Goal: Task Accomplishment & Management: Use online tool/utility

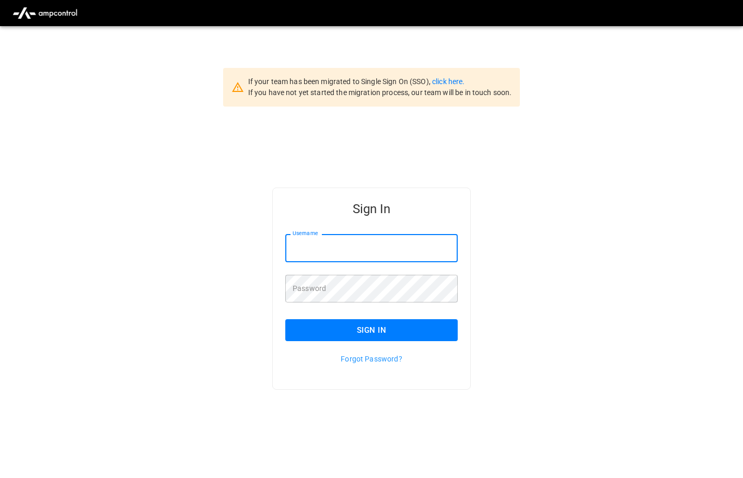
click at [371, 246] on input "Username" at bounding box center [371, 248] width 172 height 28
type input "**********"
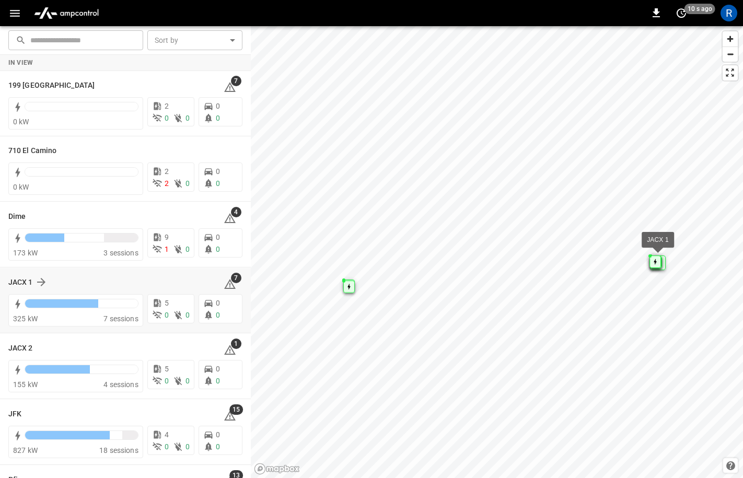
scroll to position [119, 0]
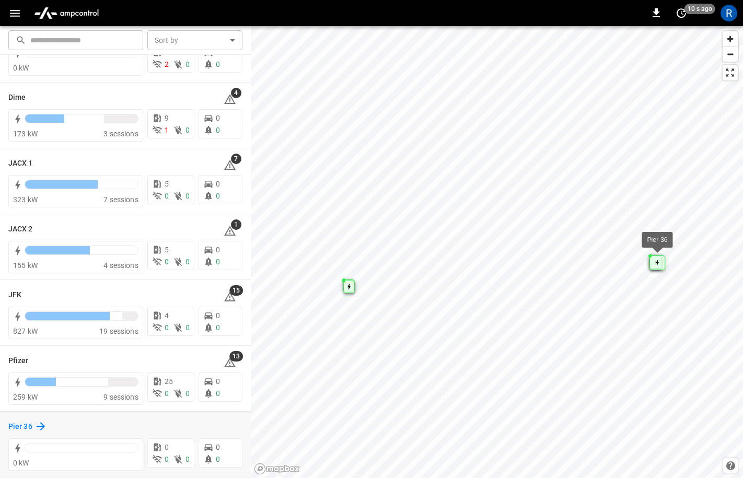
click at [40, 426] on icon at bounding box center [41, 426] width 8 height 8
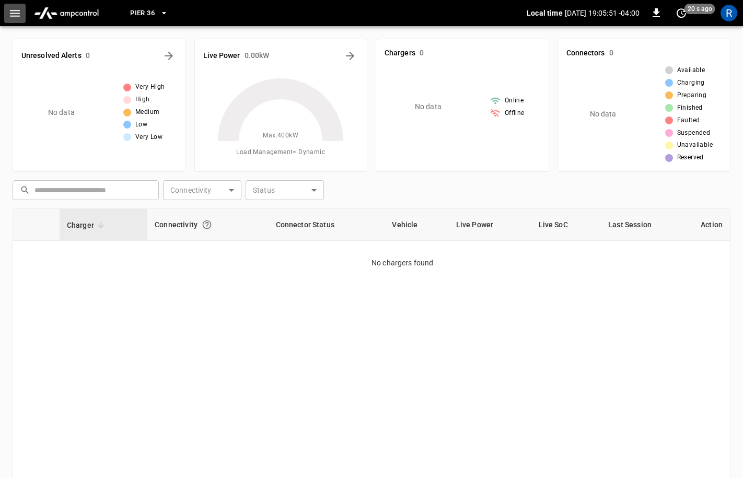
click at [19, 15] on icon "button" at bounding box center [14, 13] width 13 height 13
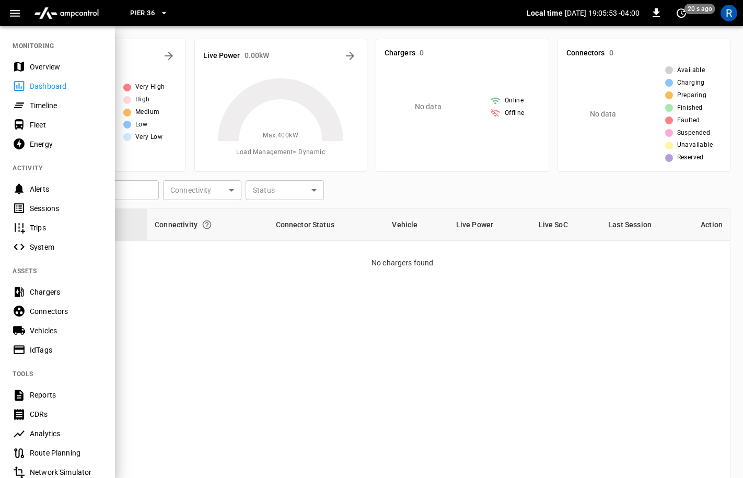
click at [49, 291] on div "Chargers" at bounding box center [66, 292] width 73 height 10
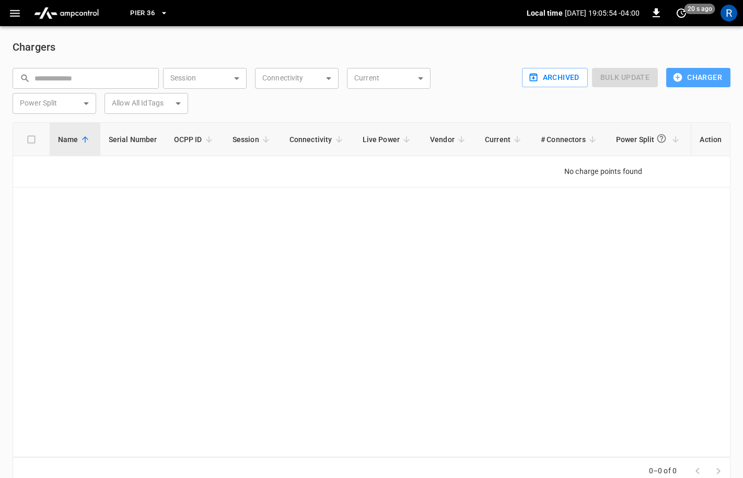
click at [695, 83] on button "Charger" at bounding box center [698, 77] width 64 height 19
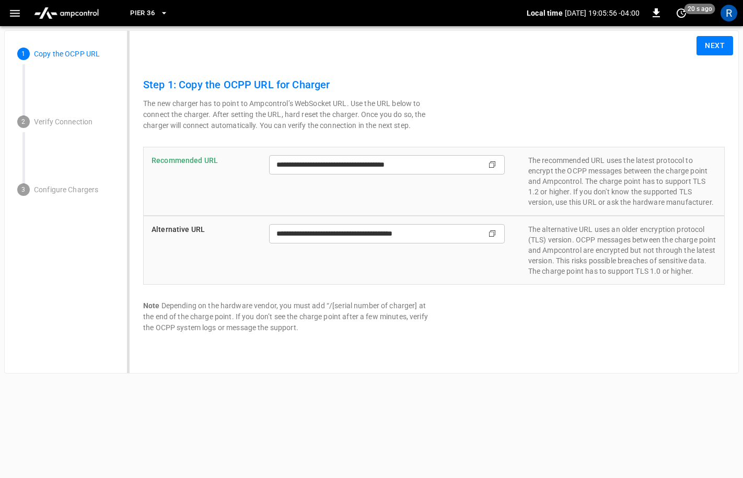
click at [491, 164] on icon "Copy" at bounding box center [492, 164] width 8 height 8
click at [490, 164] on icon "Copy" at bounding box center [492, 164] width 8 height 8
click at [714, 50] on button "Next" at bounding box center [715, 45] width 37 height 19
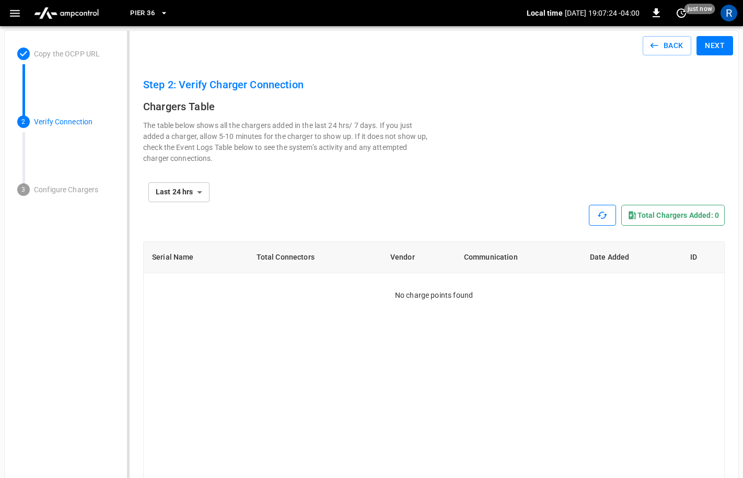
click at [599, 214] on icon "button" at bounding box center [602, 215] width 10 height 10
click at [601, 202] on div "**********" at bounding box center [434, 192] width 582 height 25
click at [599, 210] on button "button" at bounding box center [602, 215] width 27 height 21
click at [599, 210] on icon "button" at bounding box center [602, 215] width 10 height 10
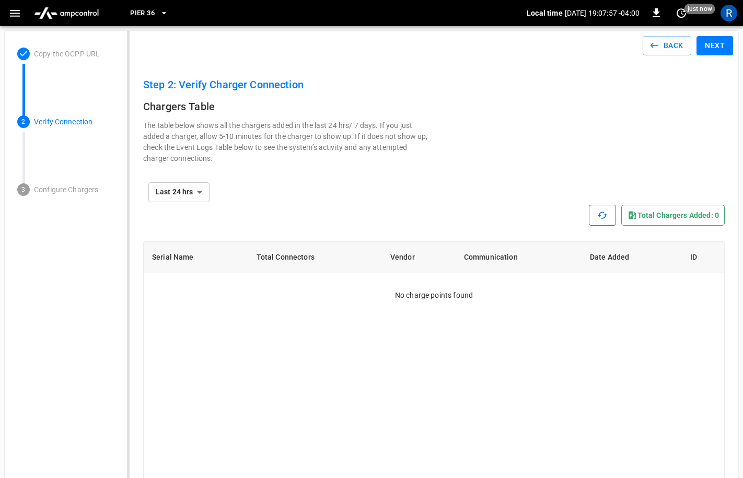
click at [603, 206] on button "button" at bounding box center [602, 215] width 27 height 21
click at [678, 41] on button "Back" at bounding box center [667, 45] width 49 height 19
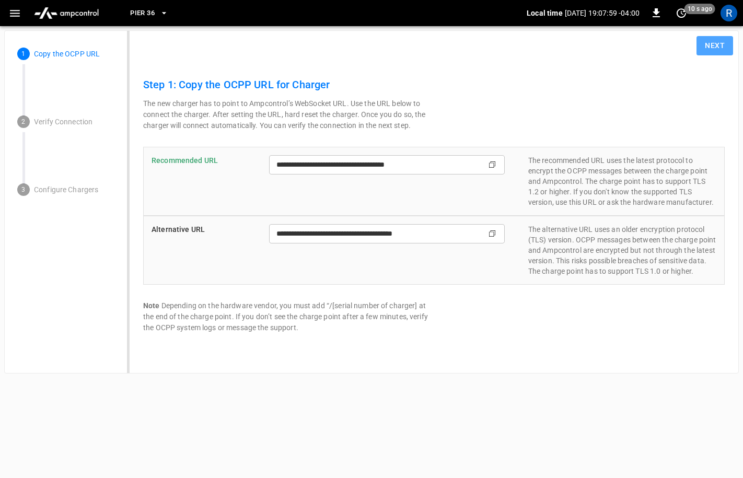
click at [701, 47] on button "Next" at bounding box center [715, 45] width 37 height 19
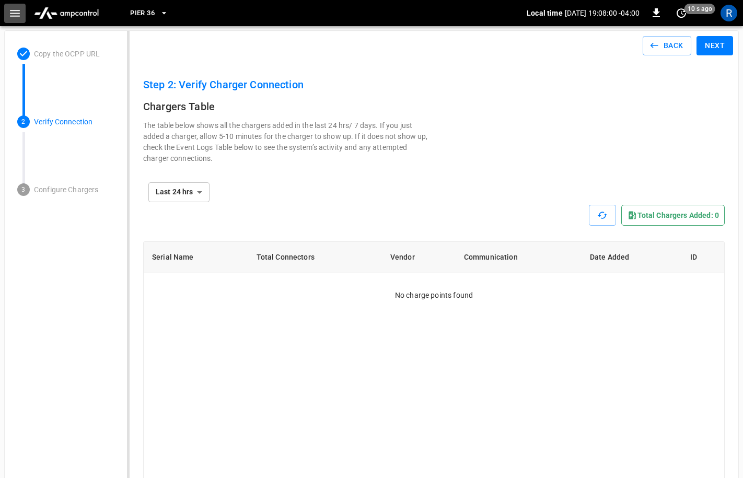
click at [6, 6] on button "button" at bounding box center [14, 13] width 21 height 19
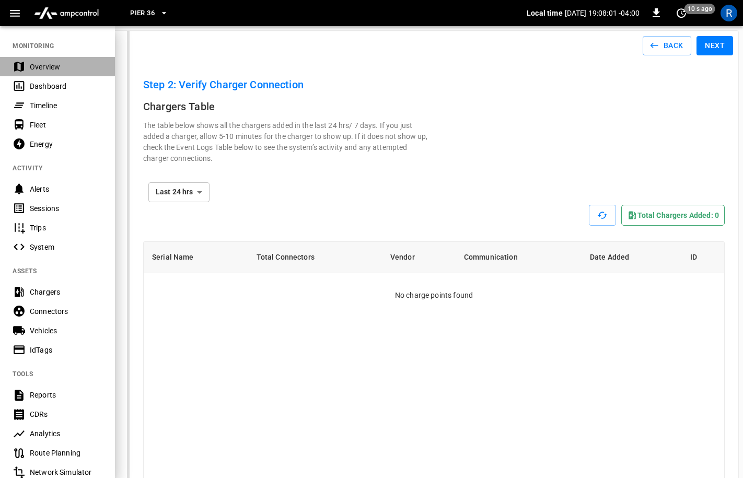
click at [39, 74] on div "Overview" at bounding box center [57, 66] width 115 height 19
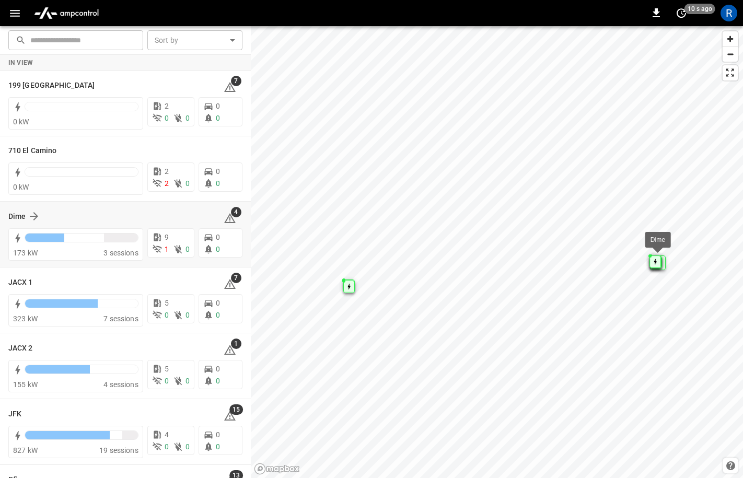
scroll to position [119, 0]
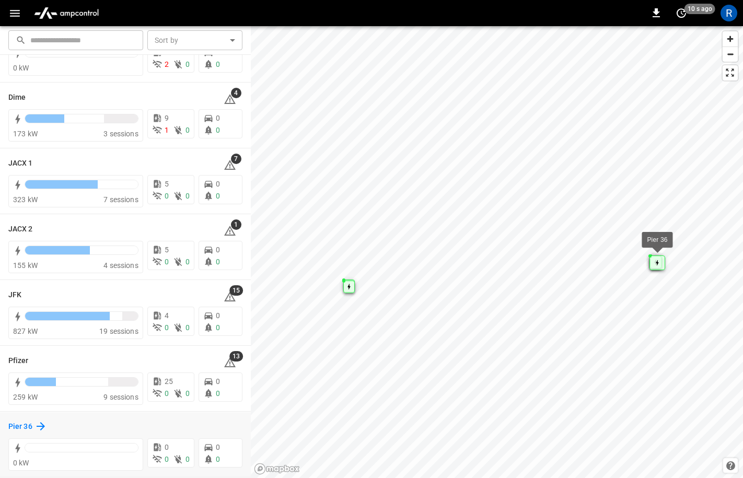
click at [41, 425] on icon at bounding box center [40, 426] width 13 height 13
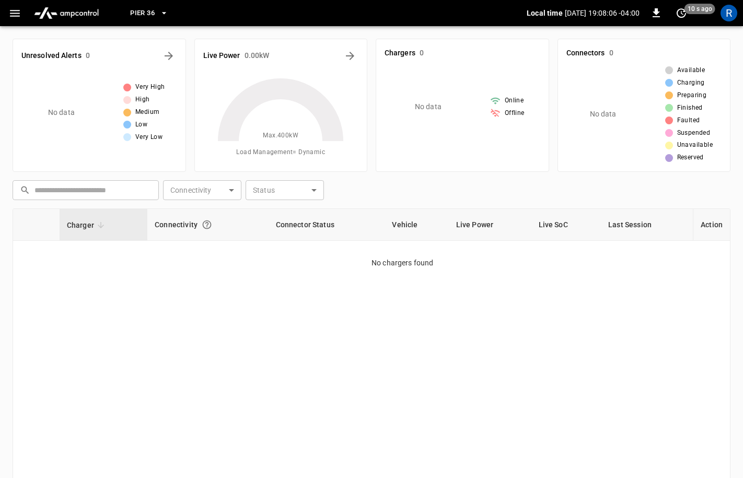
click at [6, 14] on button "button" at bounding box center [14, 13] width 21 height 19
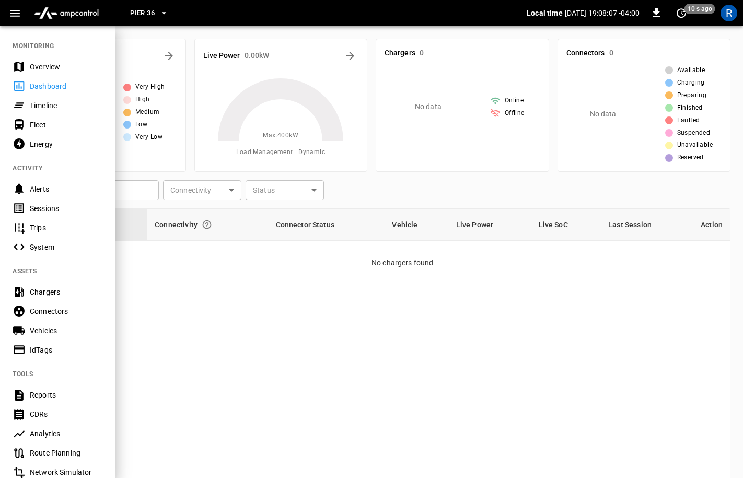
click at [6, 14] on button "button" at bounding box center [14, 13] width 21 height 19
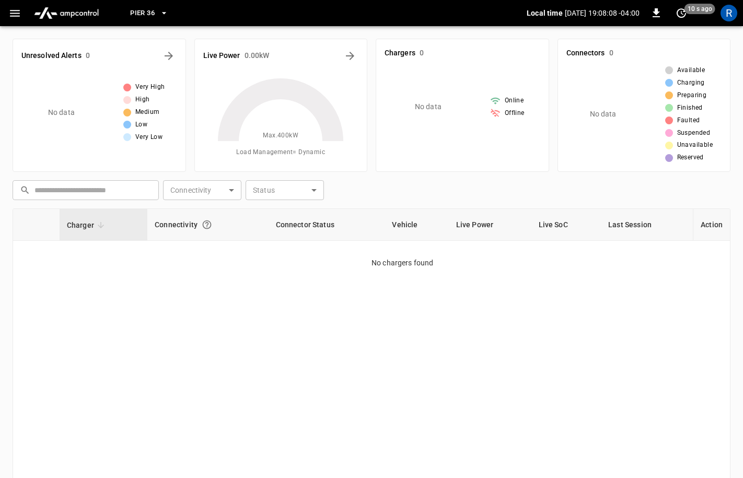
click at [159, 19] on button "Pier 36" at bounding box center [149, 13] width 47 height 20
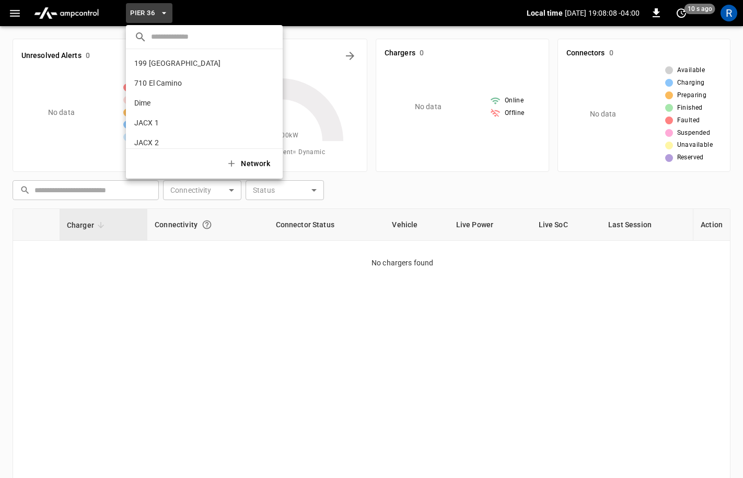
scroll to position [68, 0]
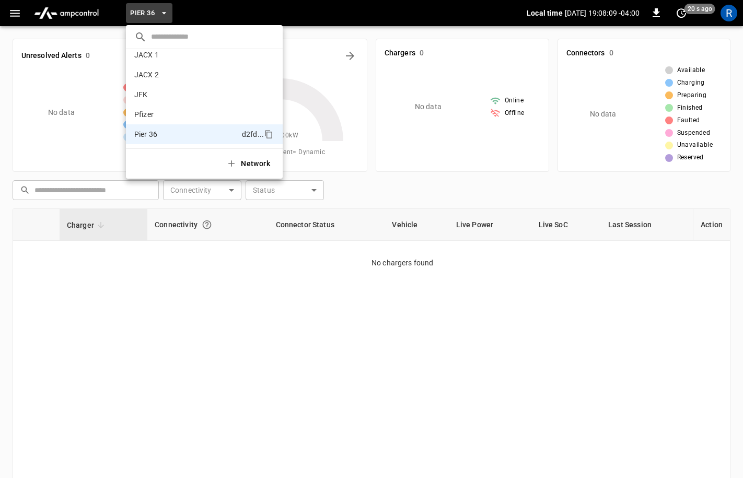
click at [21, 22] on div at bounding box center [371, 239] width 743 height 478
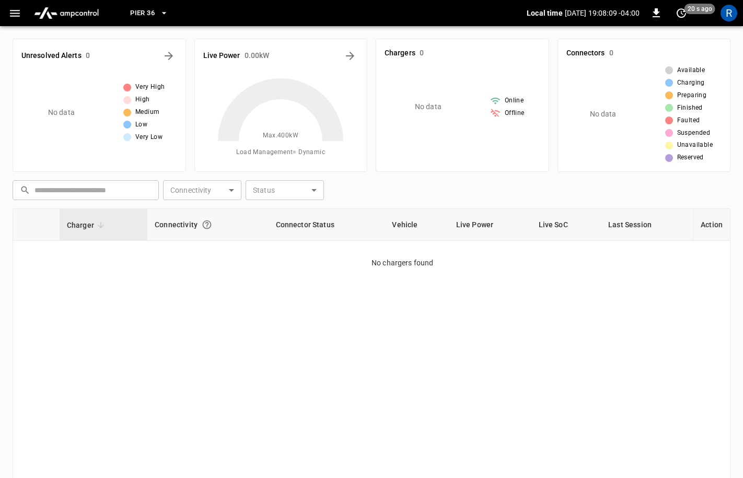
click at [19, 16] on icon "button" at bounding box center [15, 13] width 10 height 7
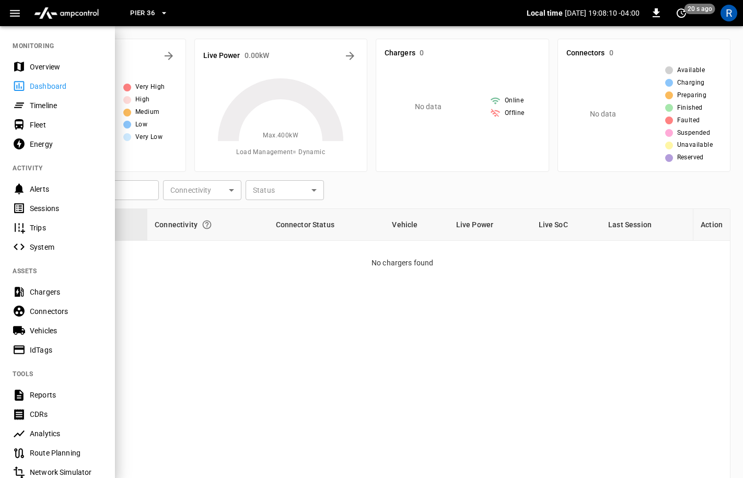
click at [37, 60] on div "Overview" at bounding box center [57, 66] width 115 height 19
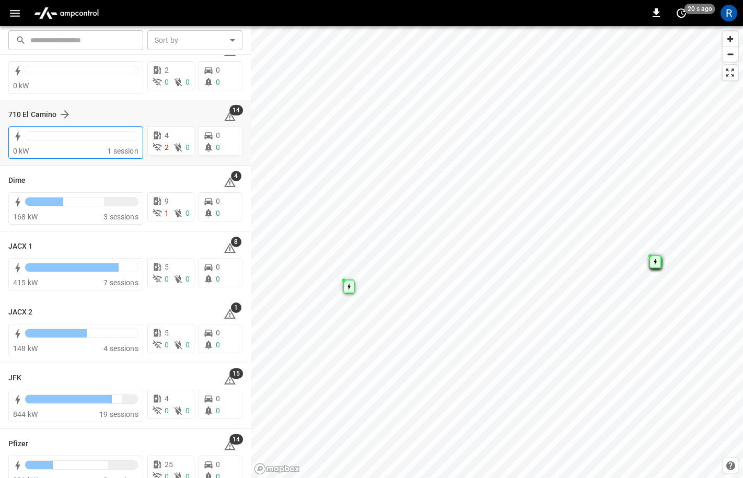
scroll to position [42, 0]
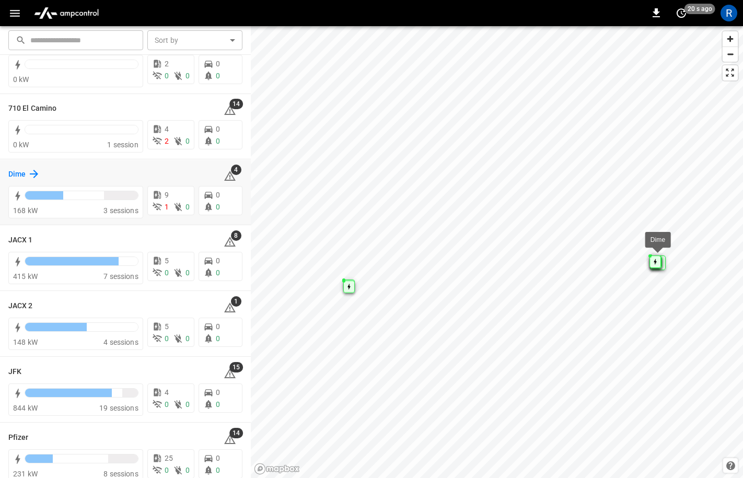
click at [33, 174] on icon at bounding box center [34, 174] width 8 height 8
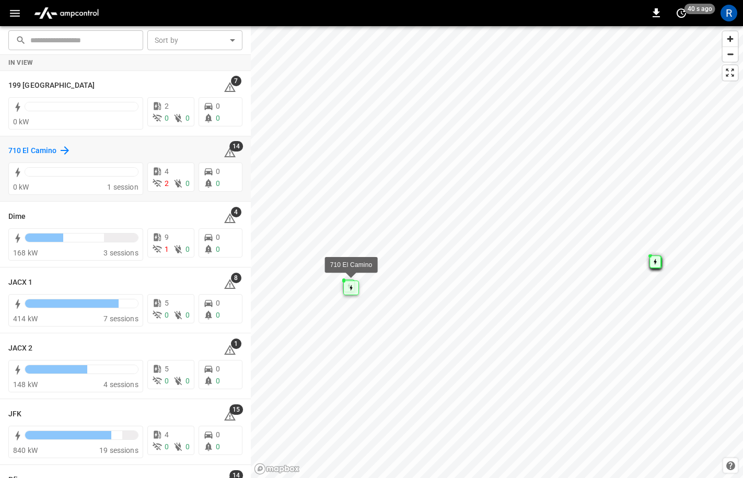
click at [62, 152] on icon at bounding box center [65, 150] width 13 height 13
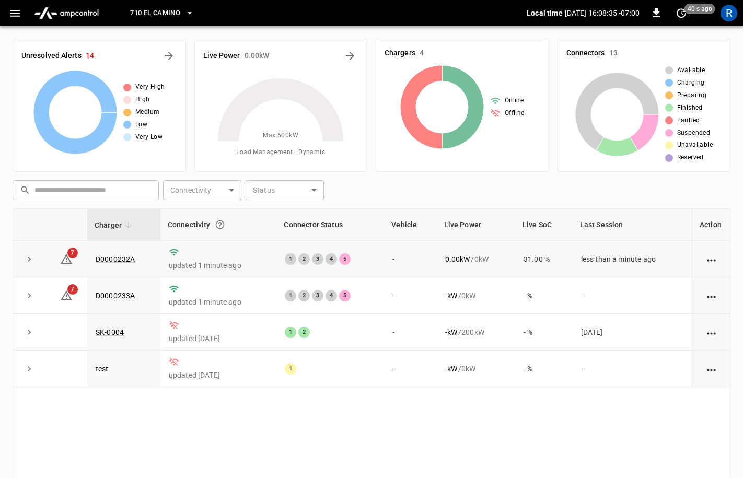
click at [714, 262] on icon "action cell options" at bounding box center [711, 260] width 13 height 13
click at [26, 262] on div at bounding box center [371, 239] width 743 height 478
click at [18, 12] on icon "button" at bounding box center [14, 13] width 13 height 13
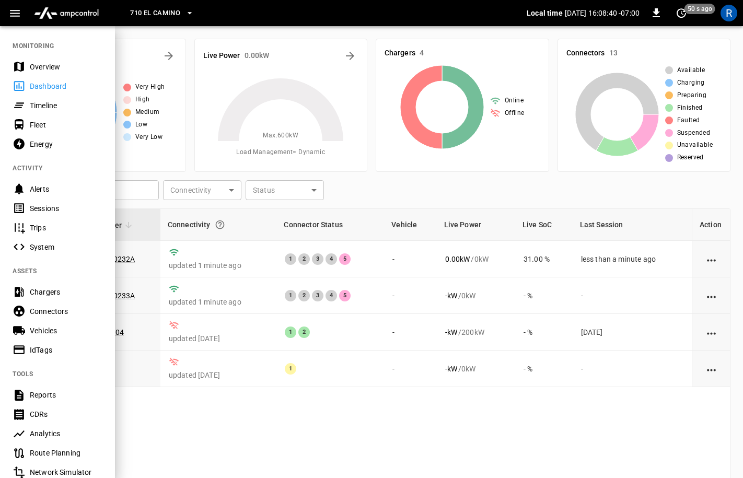
click at [48, 294] on div "Chargers" at bounding box center [66, 292] width 73 height 10
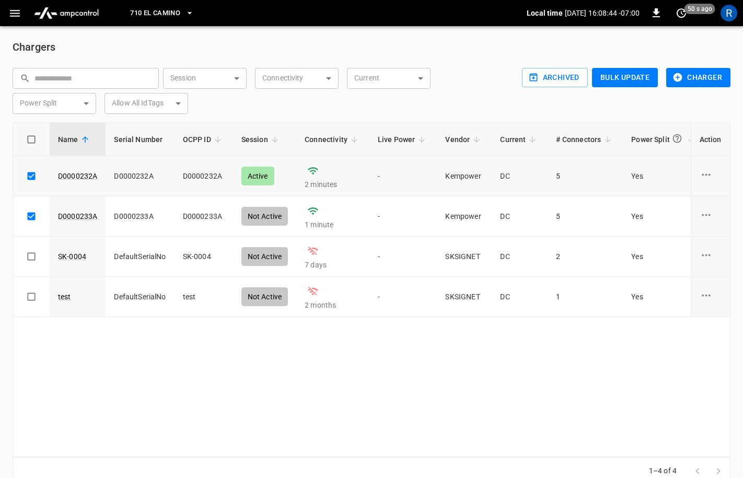
click at [714, 172] on div "charge point options" at bounding box center [711, 176] width 22 height 16
click at [83, 175] on div at bounding box center [371, 239] width 743 height 478
click at [79, 173] on link "D0000232A" at bounding box center [77, 176] width 43 height 15
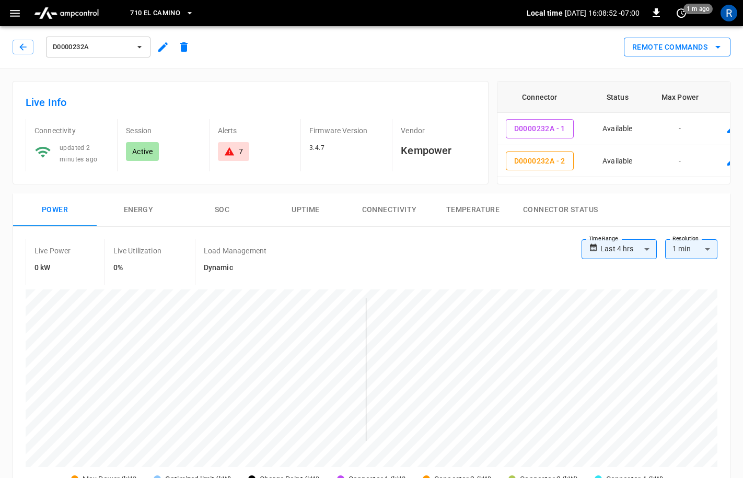
click at [721, 43] on icon "remote commands options" at bounding box center [718, 47] width 13 height 13
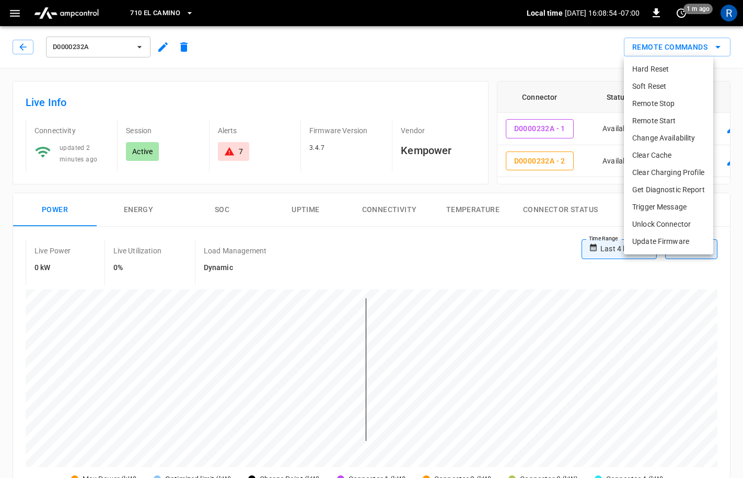
click at [442, 68] on div at bounding box center [371, 239] width 743 height 478
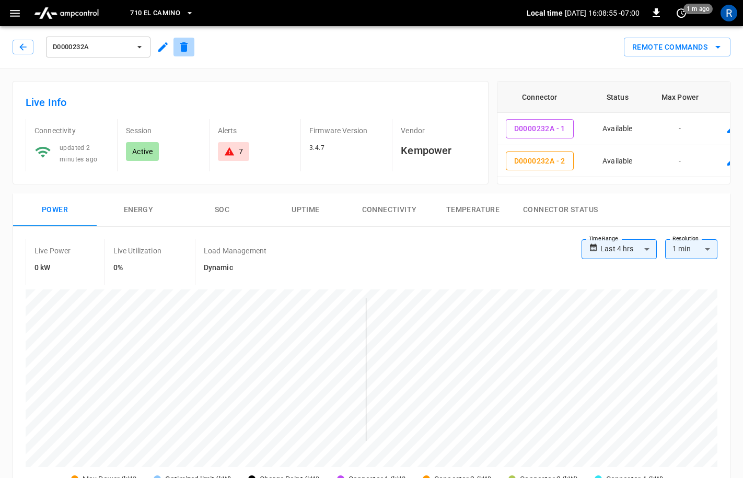
click at [176, 41] on button "button" at bounding box center [184, 47] width 21 height 19
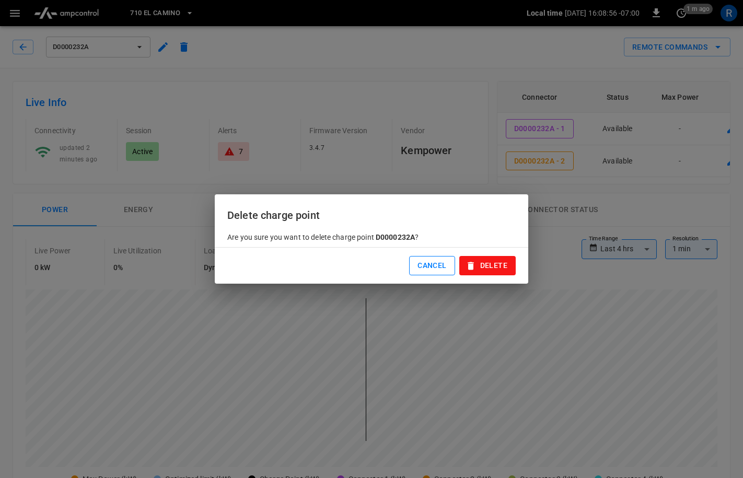
click at [432, 270] on button "Cancel" at bounding box center [431, 265] width 45 height 19
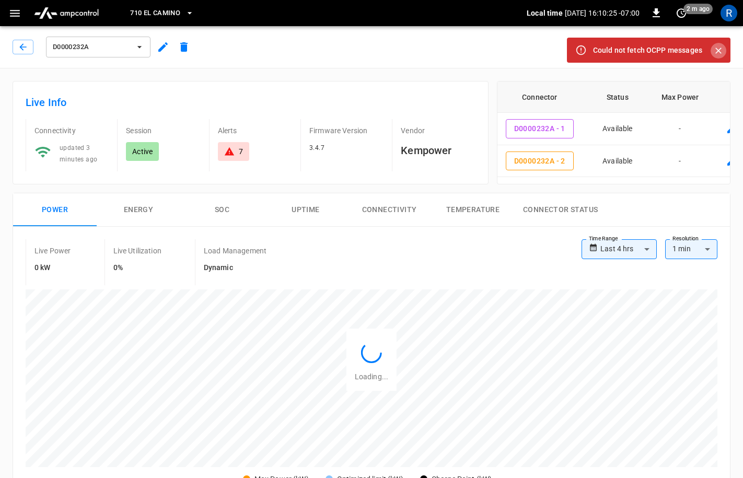
click at [717, 49] on icon "Close" at bounding box center [718, 51] width 6 height 6
click at [717, 50] on icon "Close" at bounding box center [718, 50] width 10 height 10
click at [723, 52] on icon "Close" at bounding box center [718, 50] width 10 height 10
click at [720, 49] on icon "Close" at bounding box center [718, 51] width 6 height 6
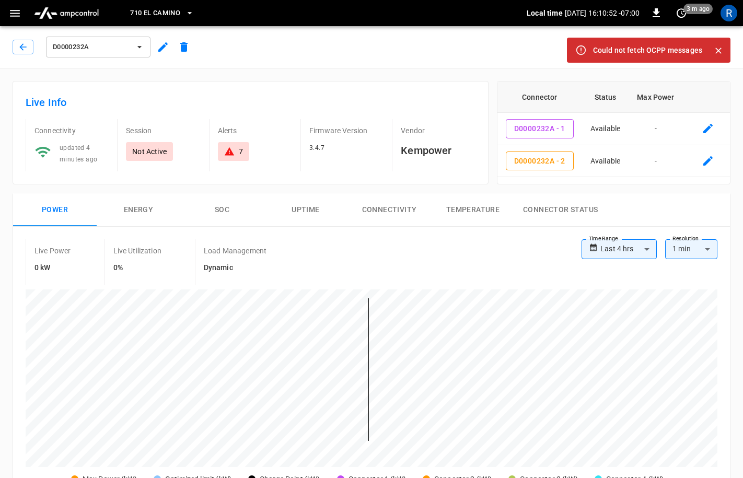
click at [720, 50] on icon "Close" at bounding box center [718, 51] width 6 height 6
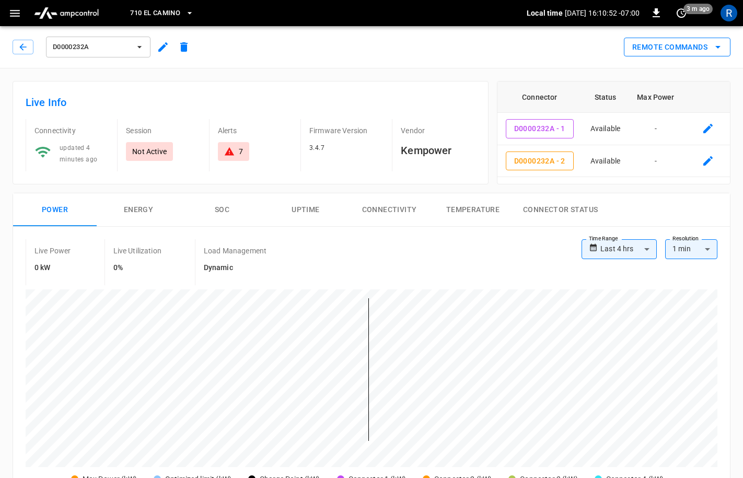
click at [702, 47] on button "Remote Commands" at bounding box center [677, 47] width 107 height 19
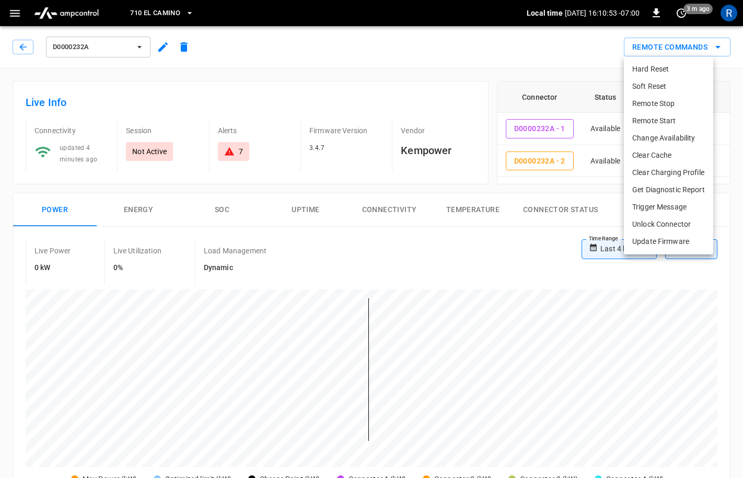
click at [663, 140] on li "Change Availability" at bounding box center [668, 138] width 89 height 17
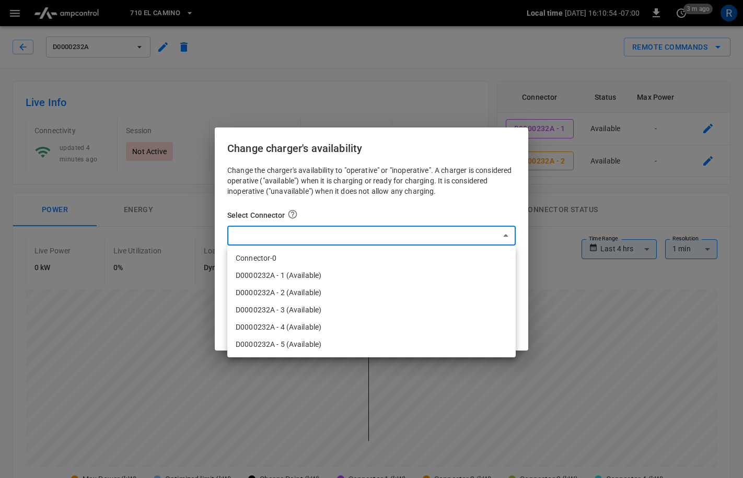
click at [376, 259] on li "Connector-0" at bounding box center [371, 258] width 288 height 17
type input "*"
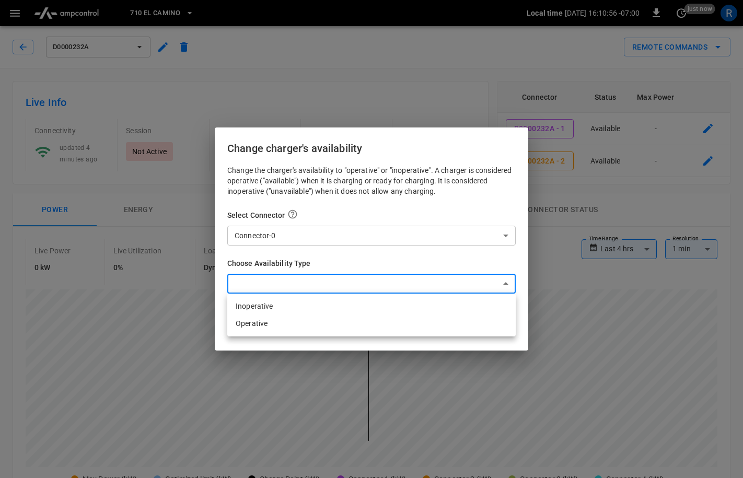
click at [324, 308] on li "Inoperative" at bounding box center [371, 306] width 288 height 17
type input "**********"
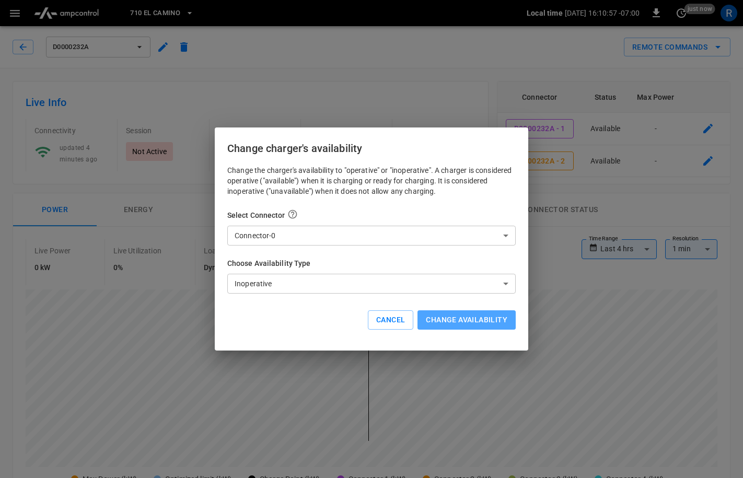
click at [448, 325] on button "Change availability" at bounding box center [467, 319] width 98 height 19
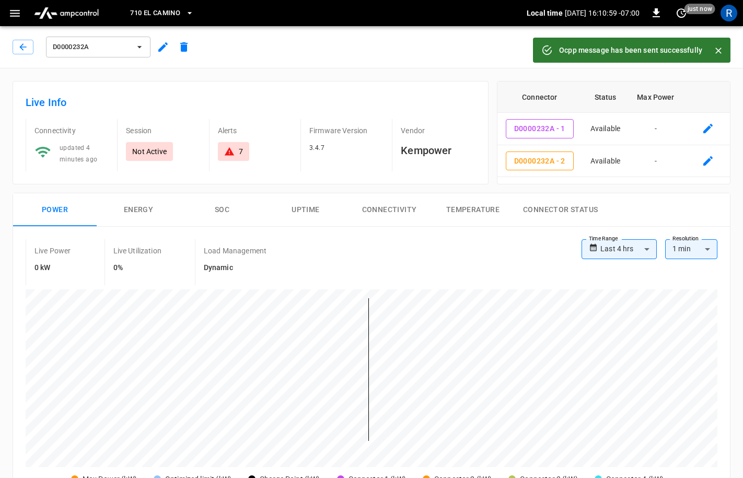
click at [136, 48] on icon "button" at bounding box center [139, 47] width 10 height 10
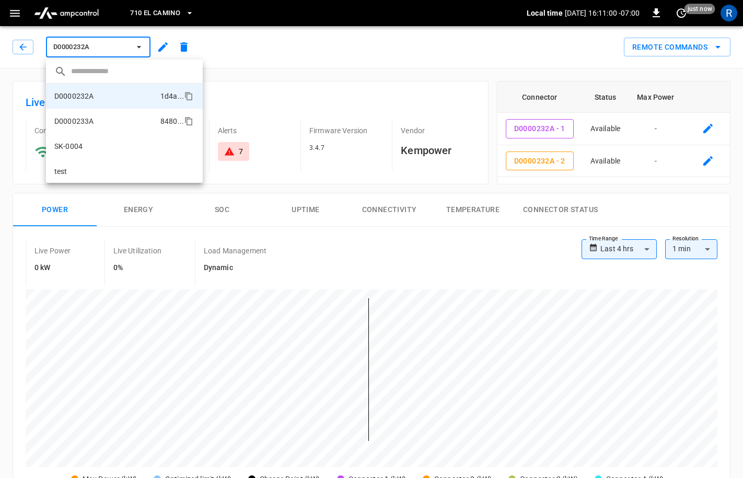
click at [109, 120] on li "D0000233A 8480 ..." at bounding box center [124, 121] width 157 height 25
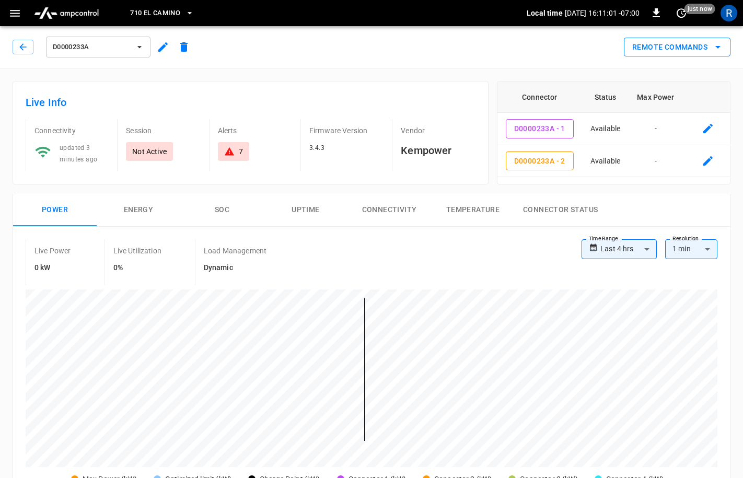
click at [661, 41] on button "Remote Commands" at bounding box center [677, 47] width 107 height 19
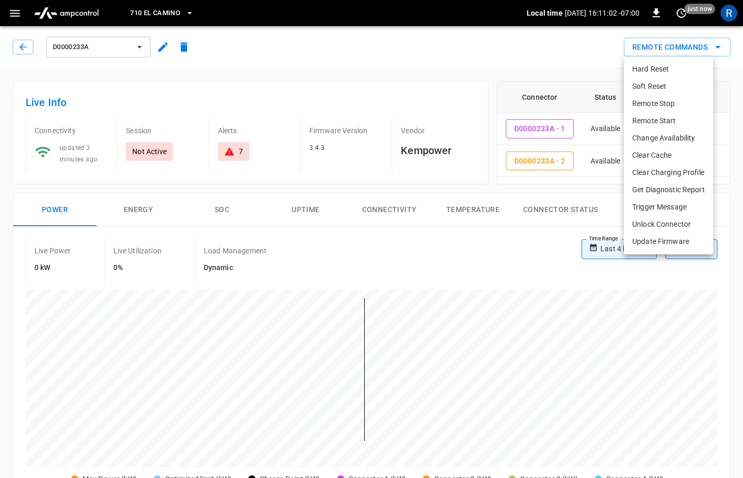
click at [663, 136] on li "Change Availability" at bounding box center [668, 138] width 89 height 17
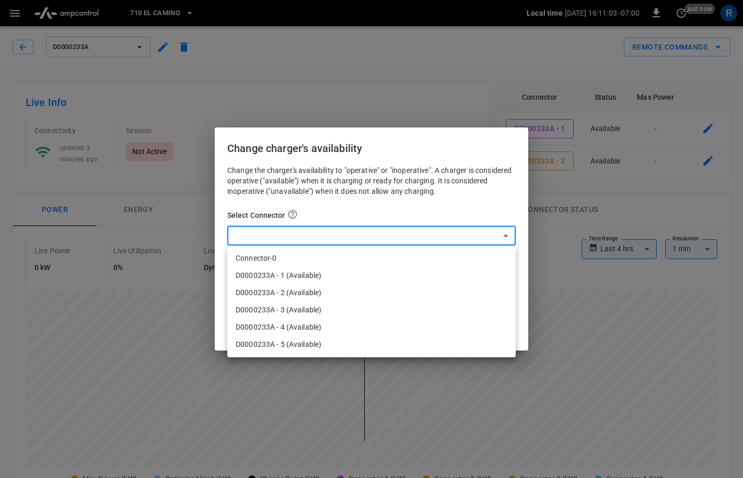
click at [429, 255] on li "Connector-0" at bounding box center [371, 258] width 288 height 17
type input "*"
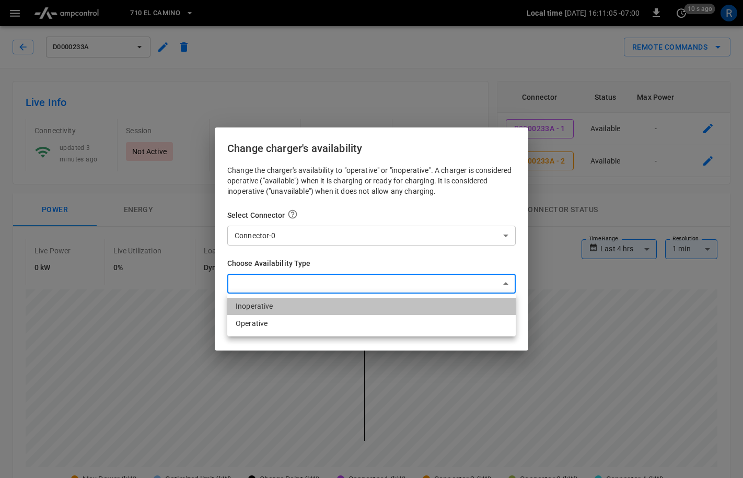
click at [374, 300] on li "Inoperative" at bounding box center [371, 306] width 288 height 17
type input "**********"
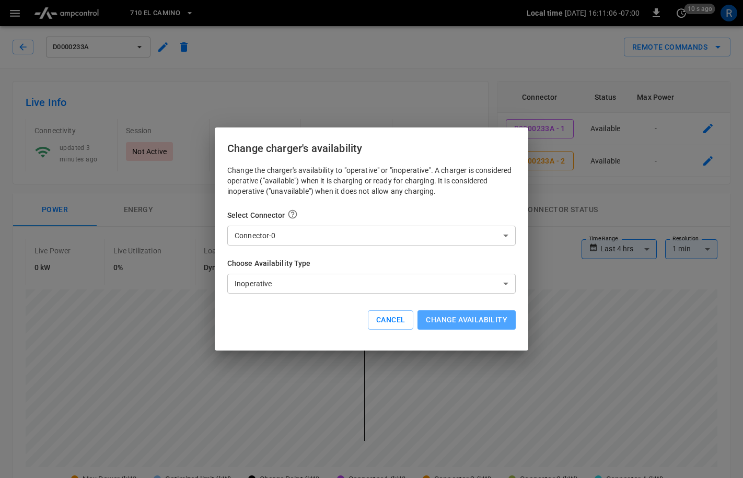
click at [474, 320] on button "Change availability" at bounding box center [467, 319] width 98 height 19
